Goal: Find specific page/section: Find specific page/section

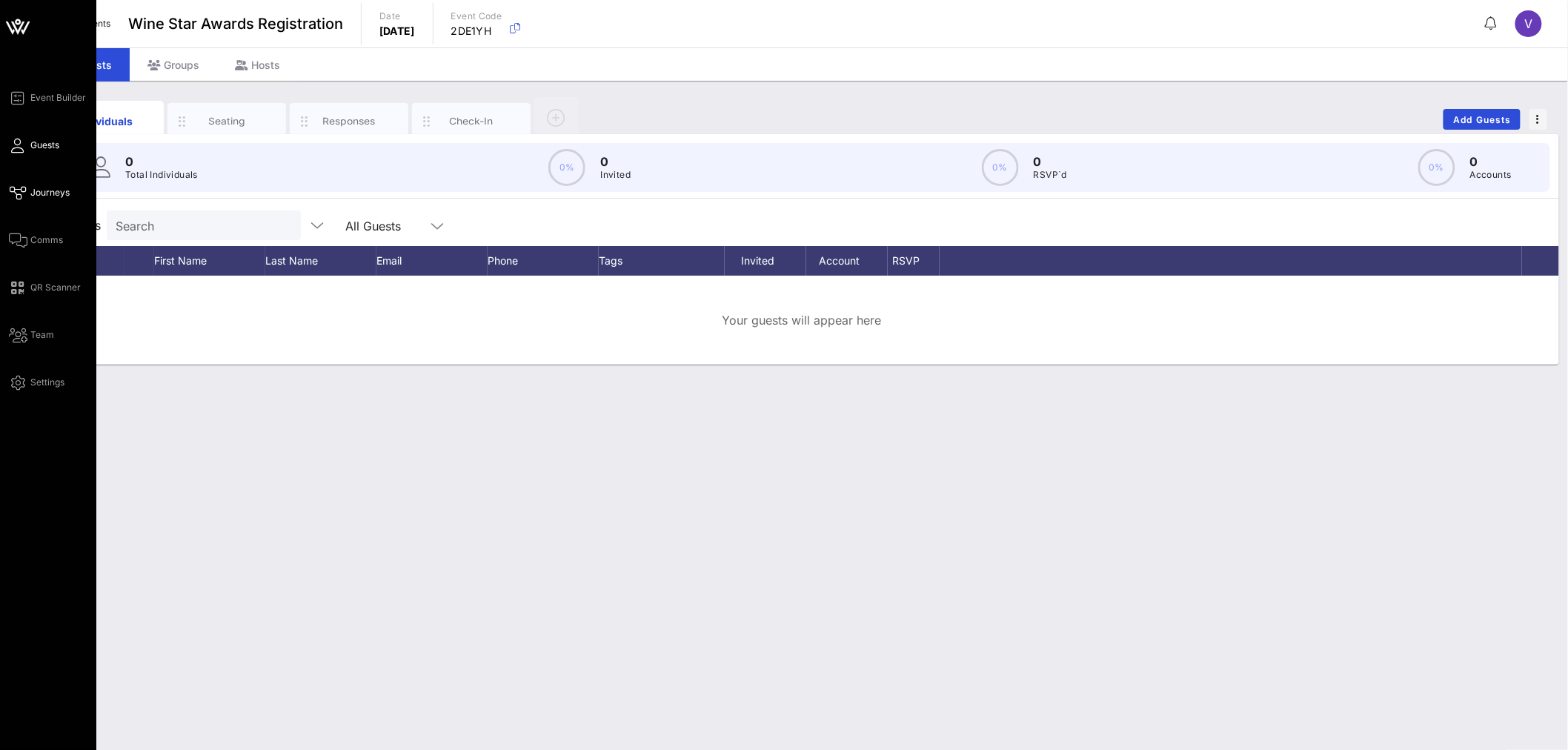
click at [31, 187] on span "Journeys" at bounding box center [50, 193] width 40 height 13
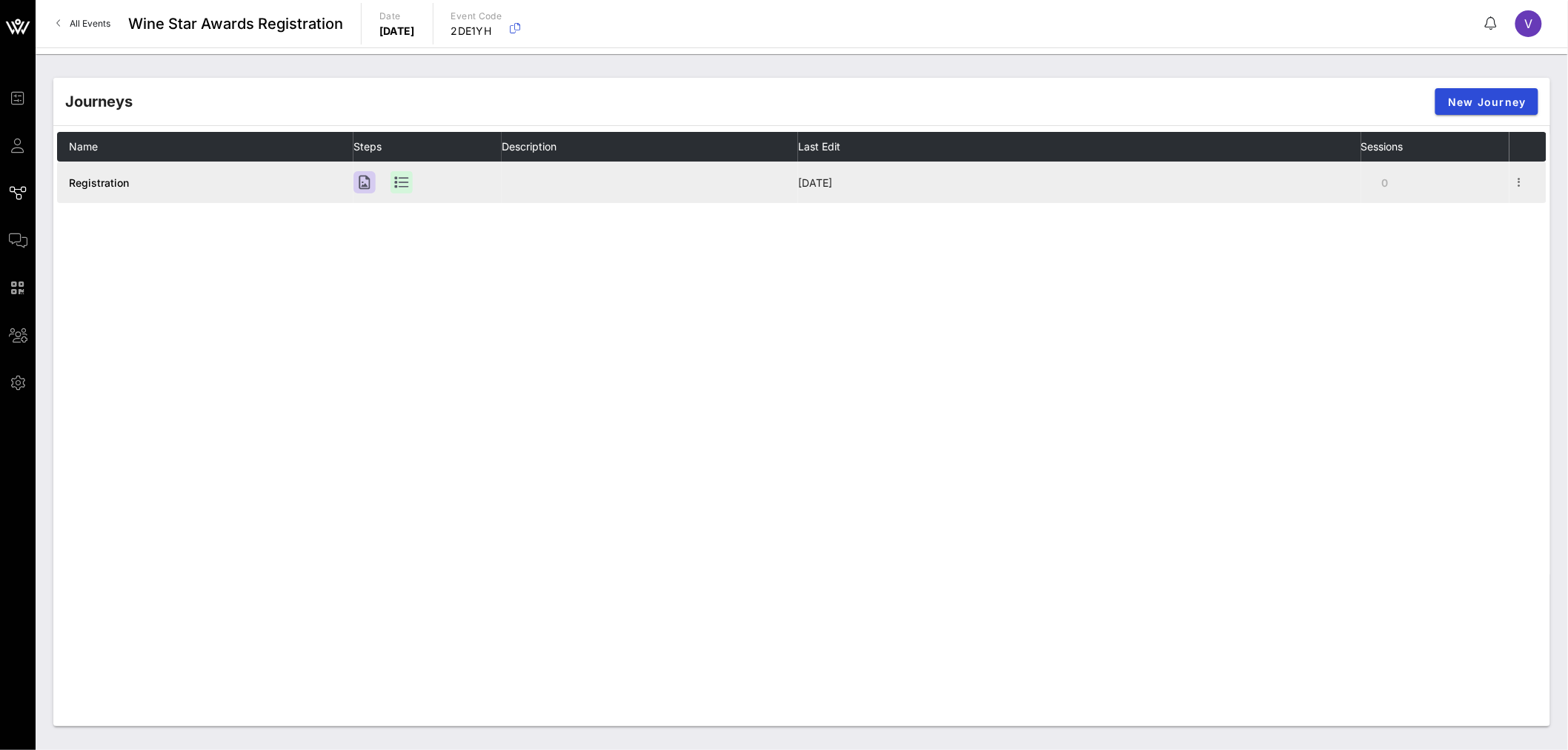
click at [108, 176] on span "Registration" at bounding box center [99, 182] width 60 height 13
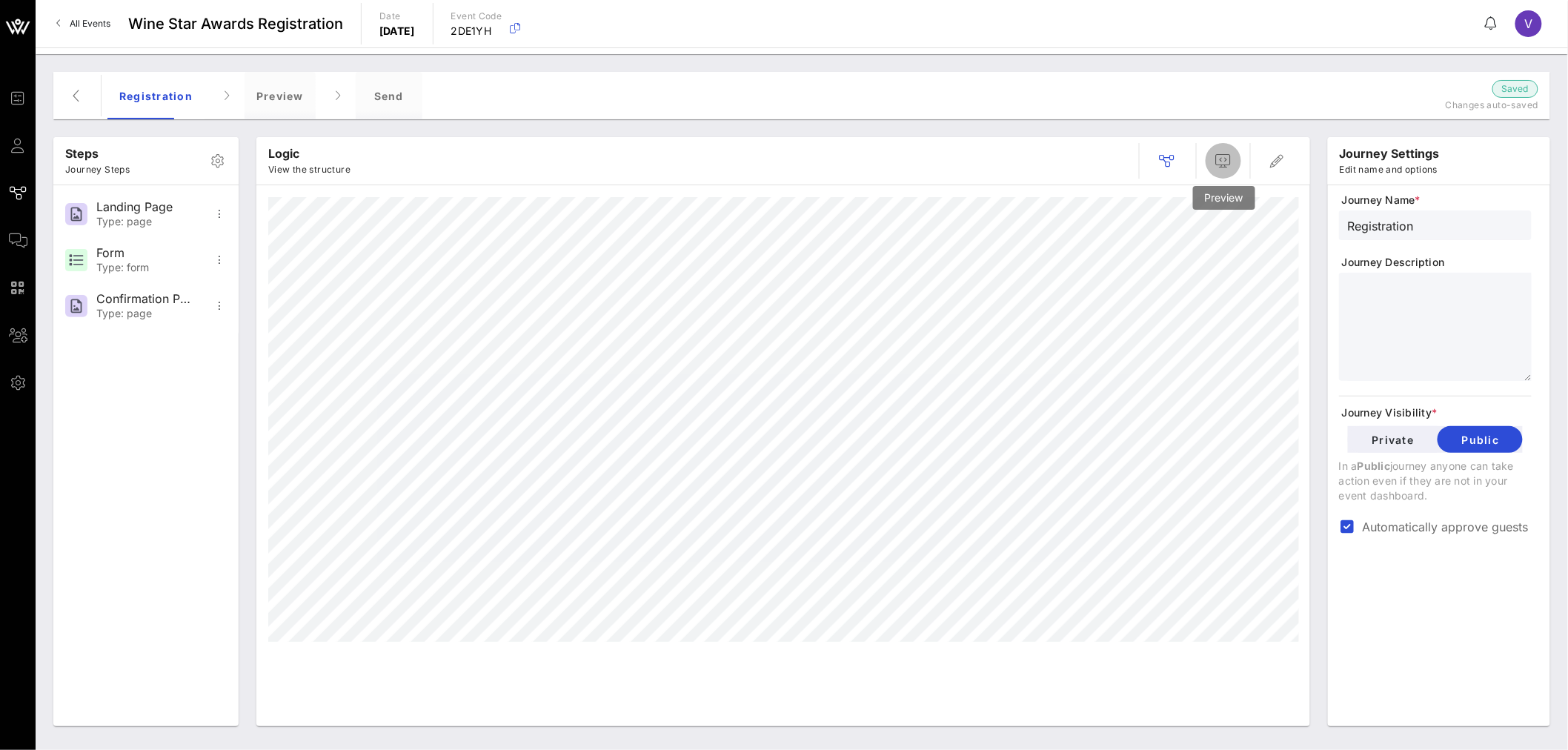
click at [1221, 161] on icon "button" at bounding box center [1224, 161] width 18 height 18
